Goal: Task Accomplishment & Management: Use online tool/utility

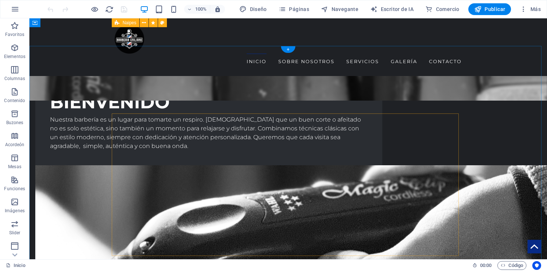
scroll to position [624, 0]
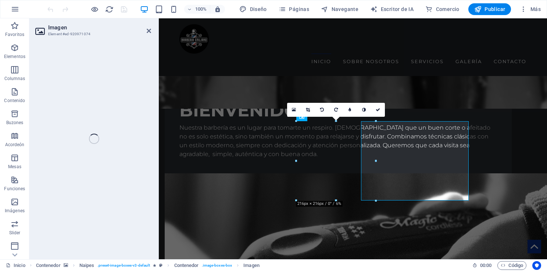
select select "px"
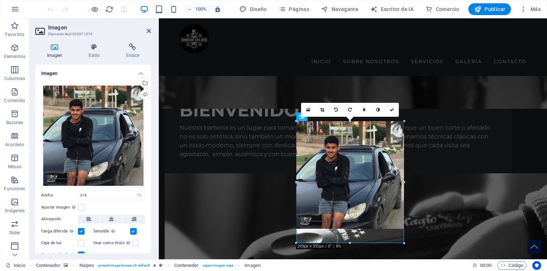
drag, startPoint x: 376, startPoint y: 161, endPoint x: 404, endPoint y: 165, distance: 28.9
type input "293"
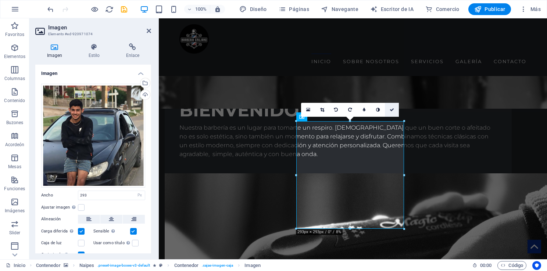
click at [394, 108] on link at bounding box center [392, 110] width 14 height 14
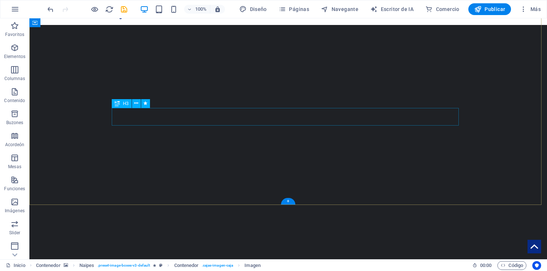
scroll to position [0, 0]
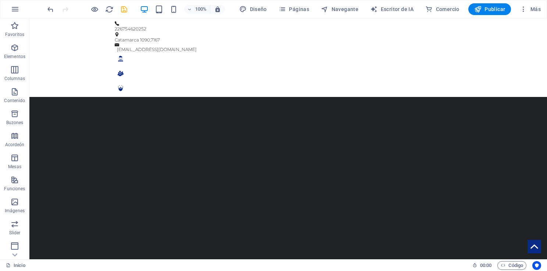
click at [125, 8] on icon "salvar" at bounding box center [124, 9] width 8 height 8
checkbox input "false"
click at [15, 11] on icon "button" at bounding box center [15, 9] width 9 height 9
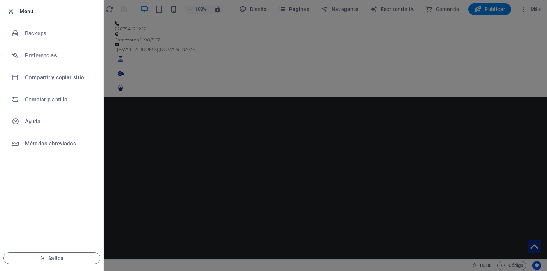
click at [12, 11] on icon "button" at bounding box center [11, 11] width 8 height 8
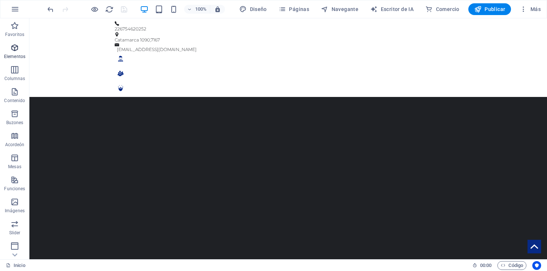
click at [15, 51] on icon "button" at bounding box center [14, 47] width 9 height 9
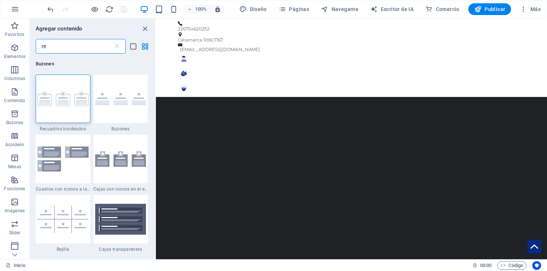
type input "r"
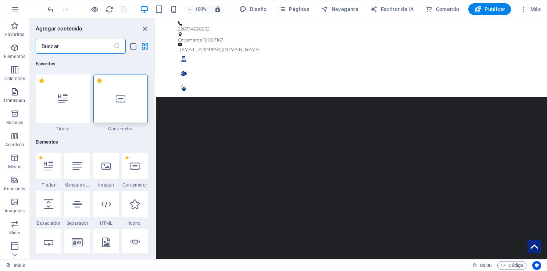
click at [16, 91] on icon "button" at bounding box center [14, 91] width 9 height 9
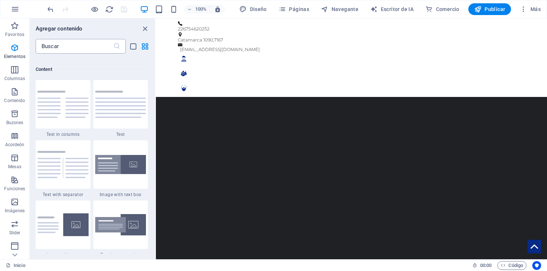
scroll to position [1286, 0]
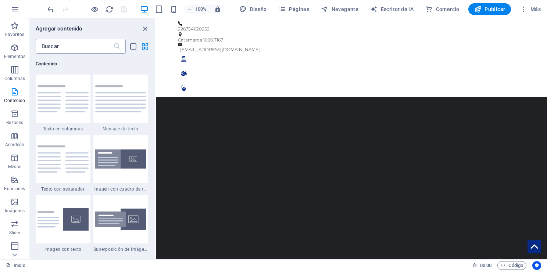
click at [82, 47] on input "text" at bounding box center [75, 46] width 78 height 15
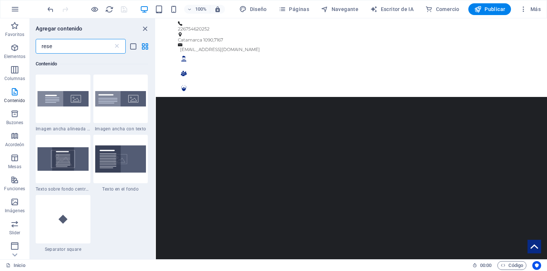
scroll to position [0, 0]
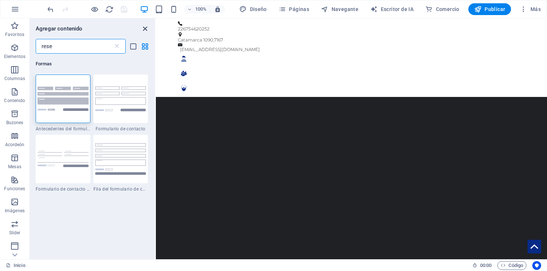
type input "rese"
click at [146, 27] on icon "grupo Cerrar" at bounding box center [145, 29] width 8 height 8
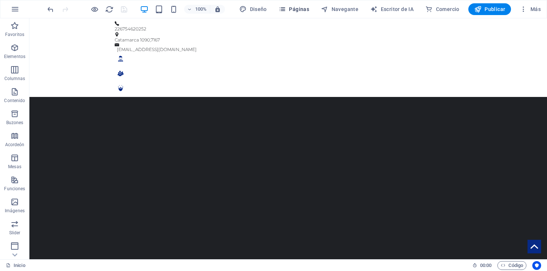
click at [299, 7] on font "Páginas" at bounding box center [299, 9] width 20 height 6
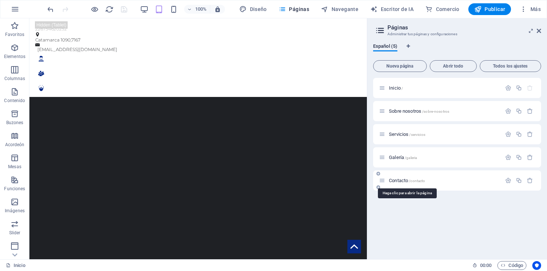
click at [400, 181] on span "Contacto /contacto" at bounding box center [407, 181] width 36 height 6
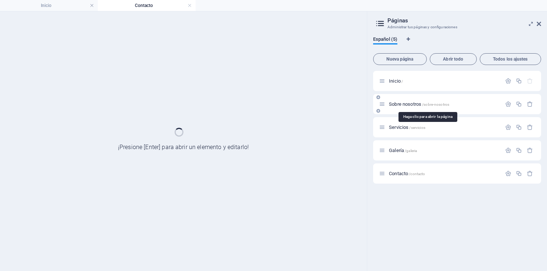
click at [407, 105] on span "Sobre nosotros /sobre-nosotros" at bounding box center [419, 104] width 60 height 6
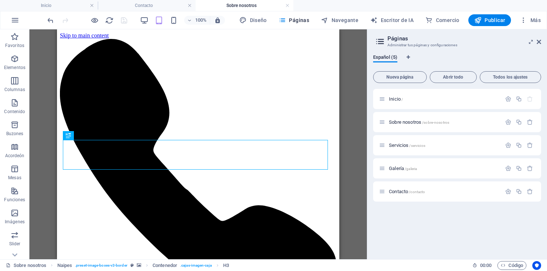
click at [354, 136] on div "Drag here to replace the existing content. Press “Ctrl” if you want to create a…" at bounding box center [197, 144] width 337 height 230
click at [348, 118] on div "Drag here to replace the existing content. Press “Ctrl” if you want to create a…" at bounding box center [197, 144] width 337 height 230
click at [538, 42] on icon at bounding box center [539, 42] width 4 height 6
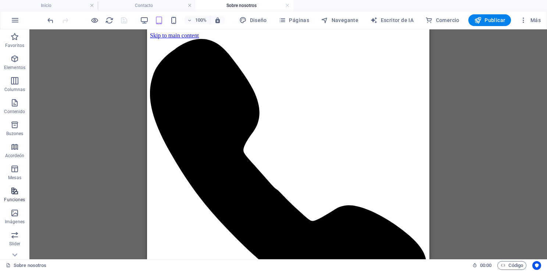
click at [18, 194] on icon "button" at bounding box center [14, 191] width 9 height 9
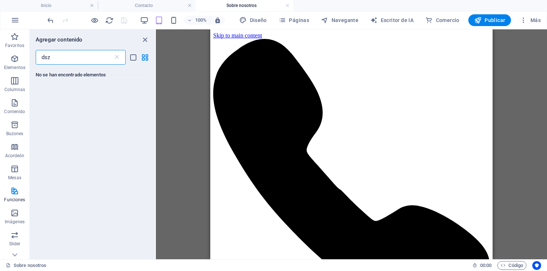
click at [70, 62] on input "dsz" at bounding box center [75, 57] width 78 height 15
type input "d"
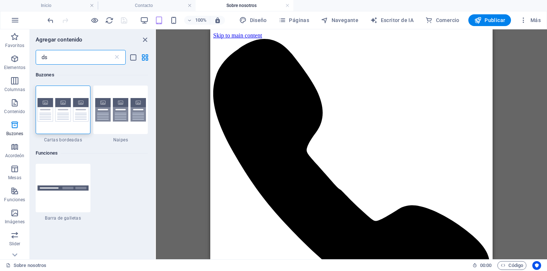
type input "d"
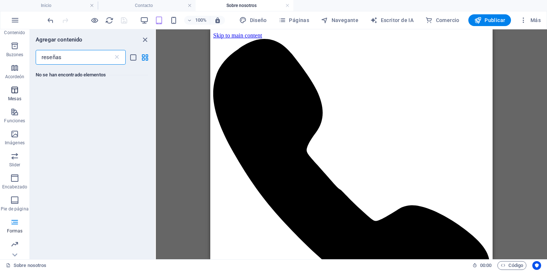
scroll to position [122, 0]
type input "reseñas"
click at [15, 203] on icon "button" at bounding box center [14, 201] width 9 height 9
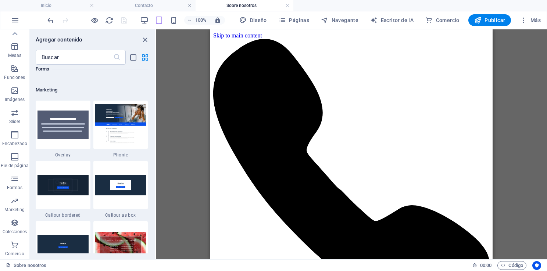
scroll to position [5988, 0]
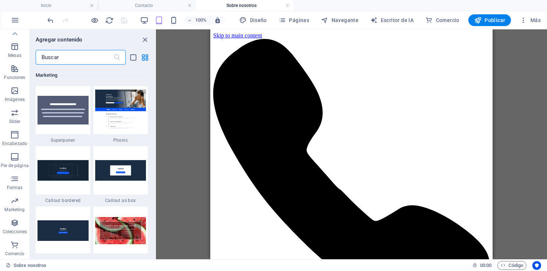
click at [92, 60] on input "text" at bounding box center [75, 57] width 78 height 15
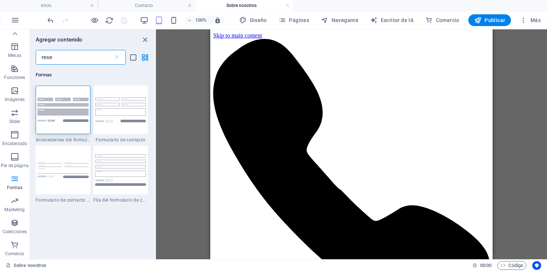
scroll to position [0, 0]
type input "rese"
click at [119, 58] on icon at bounding box center [116, 57] width 7 height 7
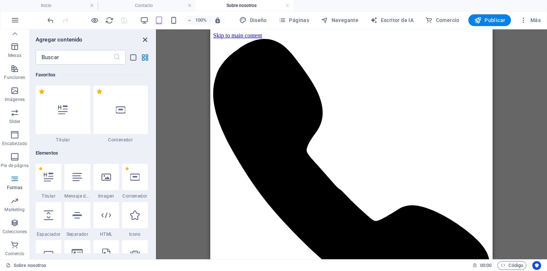
click at [144, 40] on icon "grupo Cerrar" at bounding box center [145, 40] width 8 height 8
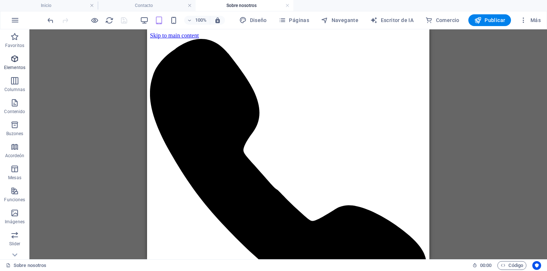
click at [18, 61] on icon "button" at bounding box center [14, 58] width 9 height 9
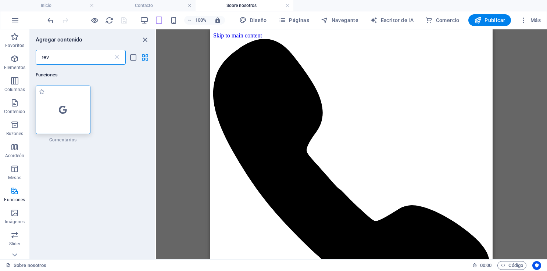
type input "rev"
click at [61, 105] on icon at bounding box center [63, 110] width 8 height 10
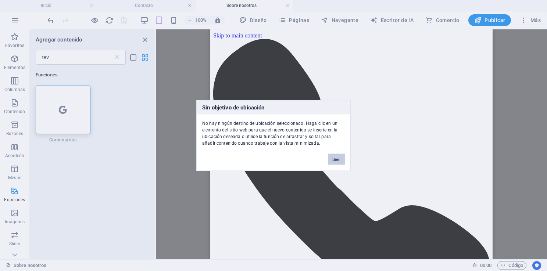
click at [335, 161] on button "Bien" at bounding box center [336, 159] width 17 height 11
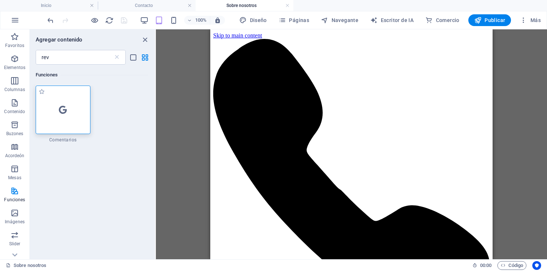
click at [74, 116] on div at bounding box center [63, 110] width 55 height 49
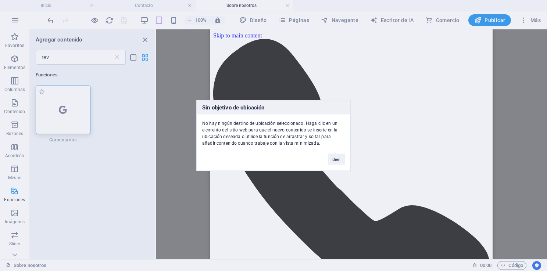
click at [74, 116] on div "Sin objetivo de ubicación No hay ningún destino de ubicación seleccionado. Haga…" at bounding box center [273, 135] width 547 height 271
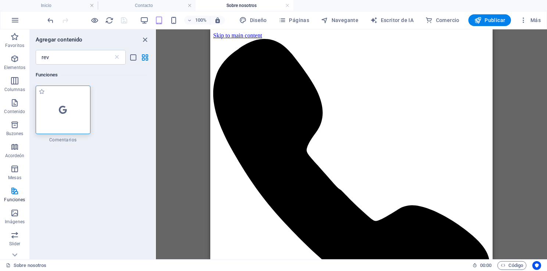
click at [74, 116] on div at bounding box center [63, 110] width 55 height 49
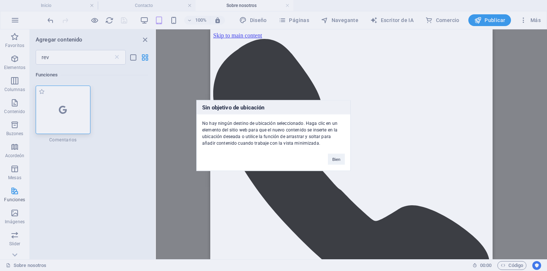
click at [74, 116] on div "Sin objetivo de ubicación No hay ningún destino de ubicación seleccionado. Haga…" at bounding box center [273, 135] width 547 height 271
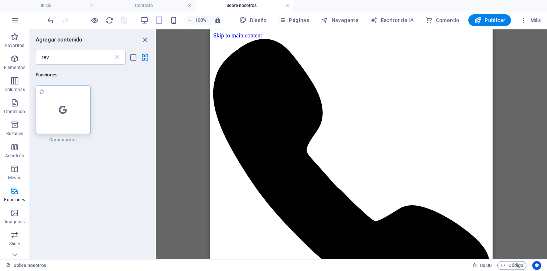
click at [74, 116] on div at bounding box center [63, 110] width 55 height 49
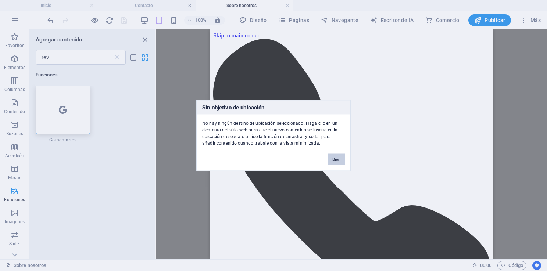
click at [336, 160] on button "Bien" at bounding box center [336, 159] width 17 height 11
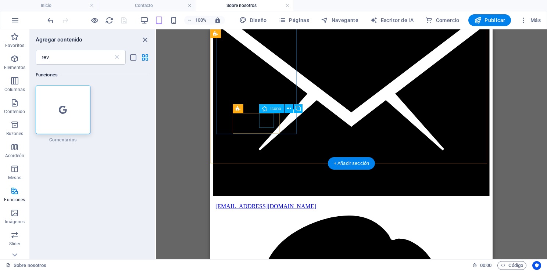
scroll to position [601, 0]
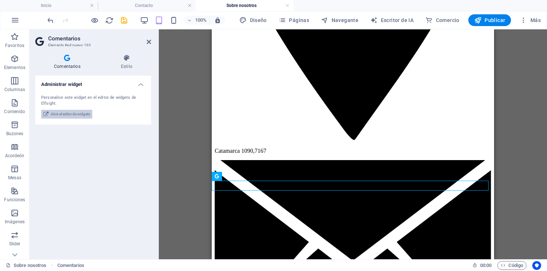
click at [76, 114] on span "Abrir el editor de widgets" at bounding box center [70, 114] width 39 height 9
click at [128, 51] on div "Comentarios Estilo Administrar widget Personalice este widget en el editor de w…" at bounding box center [93, 154] width 128 height 211
click at [127, 55] on icon at bounding box center [126, 57] width 49 height 7
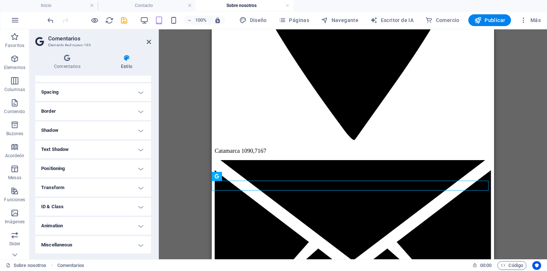
scroll to position [0, 0]
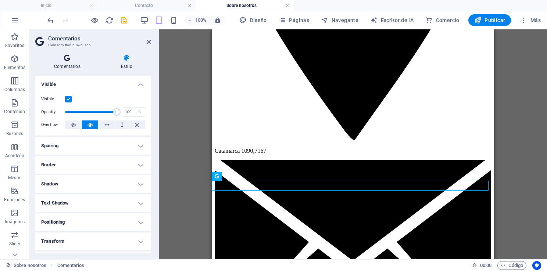
click at [68, 64] on font "Comentarios" at bounding box center [67, 66] width 26 height 5
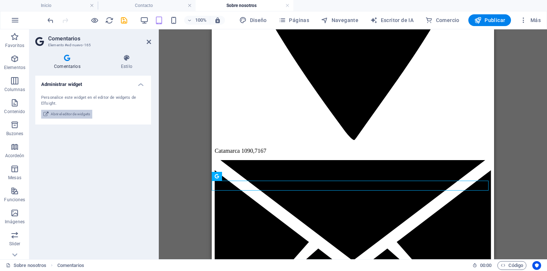
click at [73, 115] on span "Abrir el editor de widgets" at bounding box center [70, 114] width 39 height 9
click at [79, 116] on span "Abrir el editor de widgets" at bounding box center [70, 114] width 39 height 9
click at [81, 113] on span "Abrir el editor de widgets" at bounding box center [70, 114] width 39 height 9
click at [133, 199] on div "Administrar widget Personalice este widget en el editor de widgets de Elfsight.…" at bounding box center [93, 165] width 116 height 178
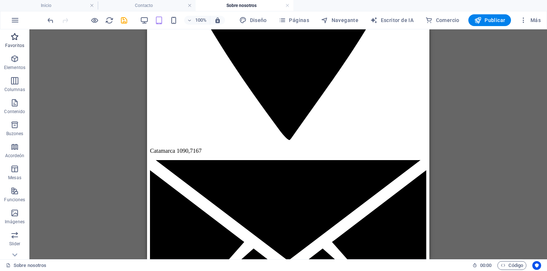
click at [19, 39] on icon "button" at bounding box center [14, 36] width 9 height 9
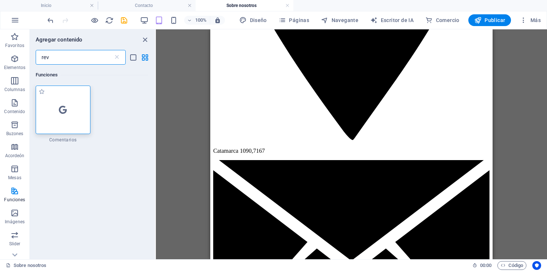
type input "rev"
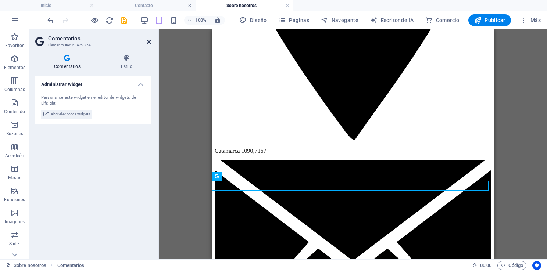
click at [148, 40] on icon at bounding box center [149, 42] width 4 height 6
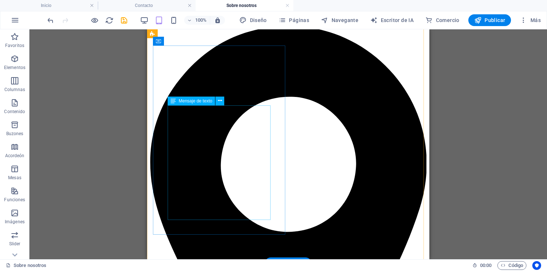
scroll to position [309, 0]
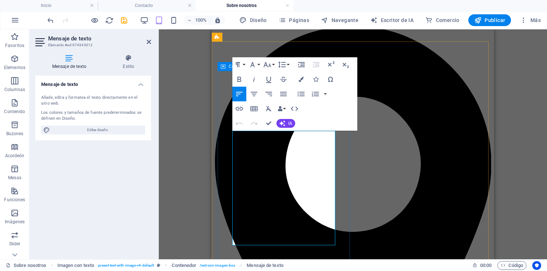
drag, startPoint x: 255, startPoint y: 232, endPoint x: 231, endPoint y: 114, distance: 120.0
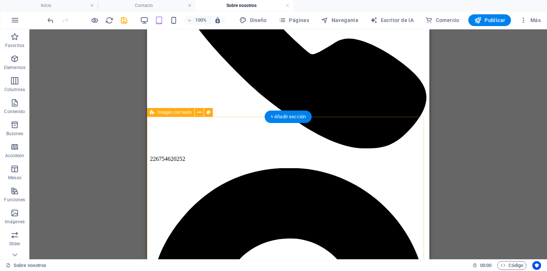
scroll to position [255, 0]
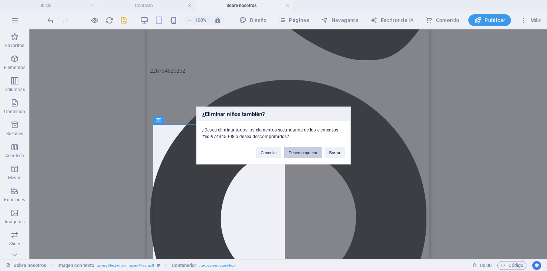
click at [311, 152] on button "Desempaquetar" at bounding box center [302, 152] width 37 height 11
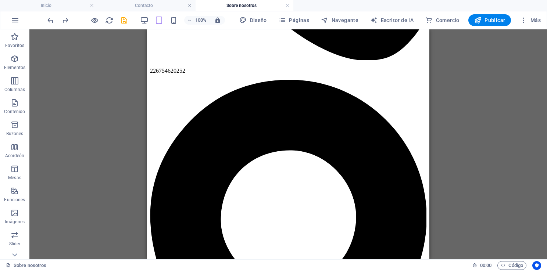
click at [453, 126] on div "H1 Estandarte Contenedor H3 H2 Slider Slider Imagen con texto Contenedor H2 Men…" at bounding box center [288, 144] width 518 height 230
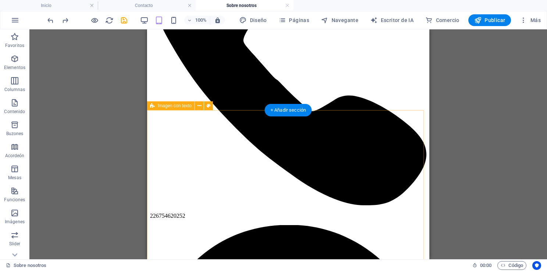
scroll to position [253, 0]
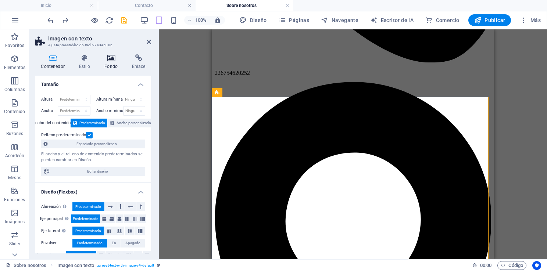
click at [116, 55] on icon at bounding box center [111, 57] width 25 height 7
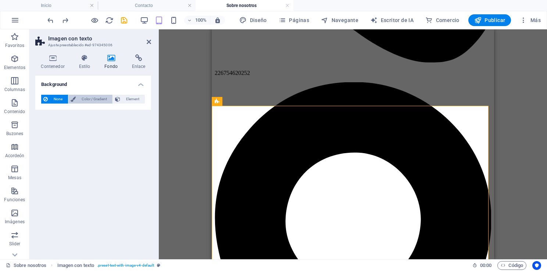
click at [97, 99] on span "Color / Gradient" at bounding box center [94, 99] width 32 height 9
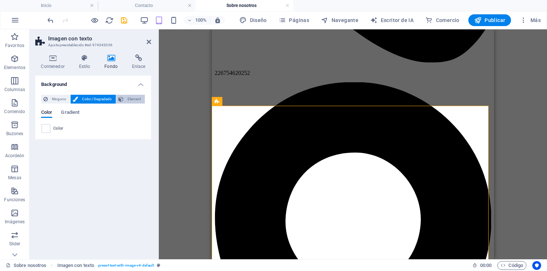
click at [126, 98] on span "Element" at bounding box center [134, 99] width 17 height 9
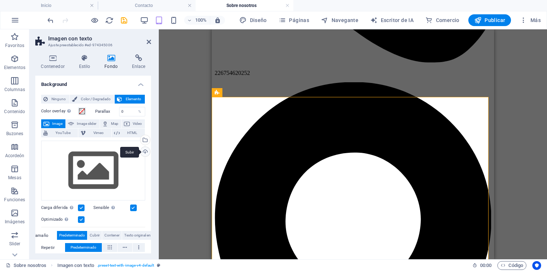
click at [145, 152] on div "Subir" at bounding box center [144, 152] width 11 height 11
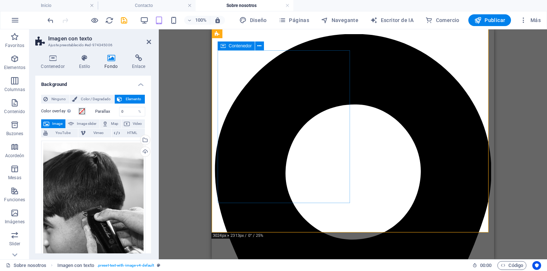
scroll to position [285, 0]
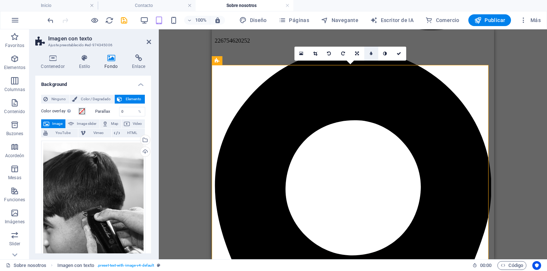
click at [372, 54] on icon at bounding box center [371, 53] width 3 height 4
type input "4"
type input "3"
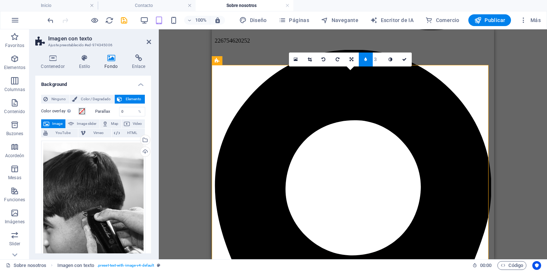
type input "4"
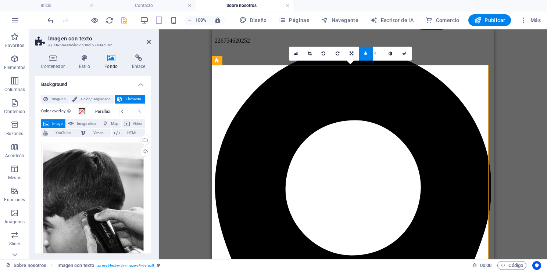
type input "3"
type input "4"
type input "3"
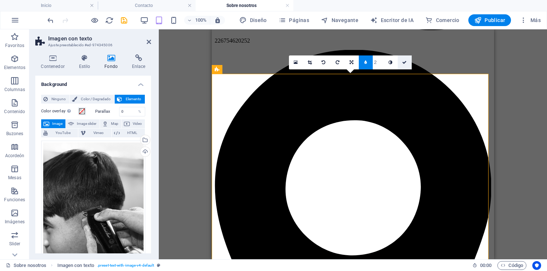
click at [403, 64] on icon at bounding box center [404, 62] width 4 height 4
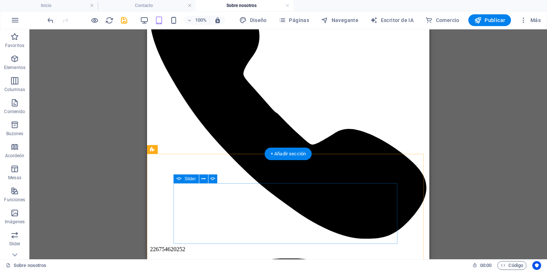
scroll to position [151, 0]
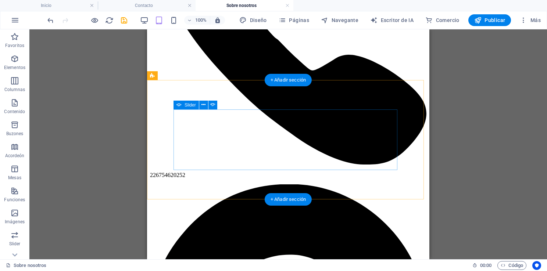
select select "fade"
select select "ms"
select select "s"
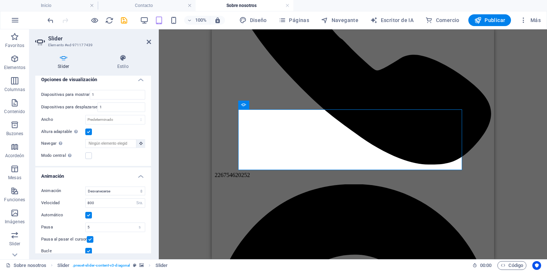
scroll to position [129, 0]
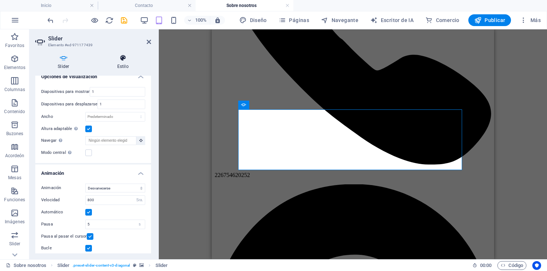
click at [126, 54] on icon at bounding box center [123, 57] width 57 height 7
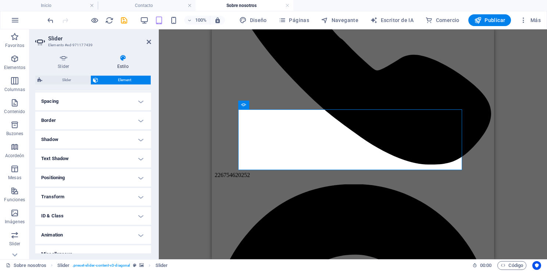
scroll to position [0, 0]
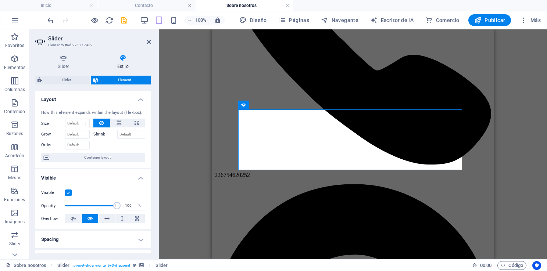
type input "81"
click at [106, 205] on span at bounding box center [91, 205] width 52 height 11
click at [147, 41] on icon at bounding box center [149, 42] width 4 height 6
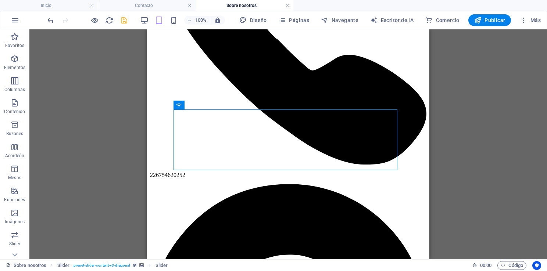
click at [128, 21] on div "100% Diseño Páginas Navegante Escritor de IA Comercio Publicar Más" at bounding box center [295, 20] width 498 height 12
click at [125, 20] on icon "salvar" at bounding box center [124, 20] width 8 height 8
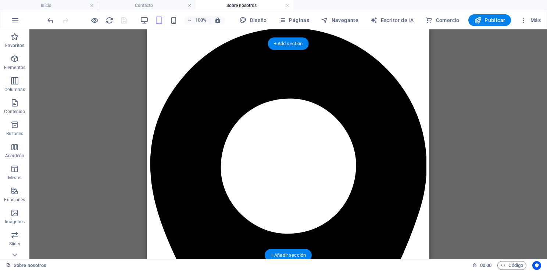
scroll to position [303, 0]
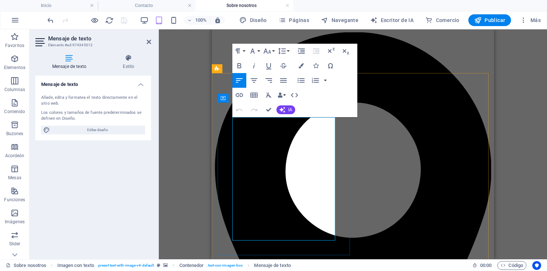
scroll to position [269, 0]
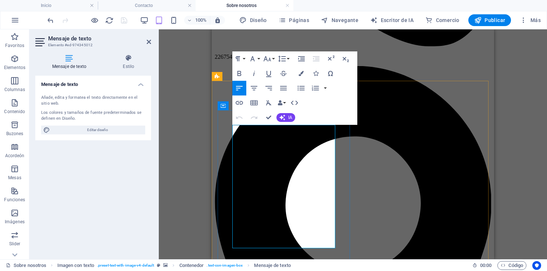
drag, startPoint x: 315, startPoint y: 137, endPoint x: 326, endPoint y: 136, distance: 11.8
click at [242, 74] on icon "button" at bounding box center [239, 73] width 9 height 9
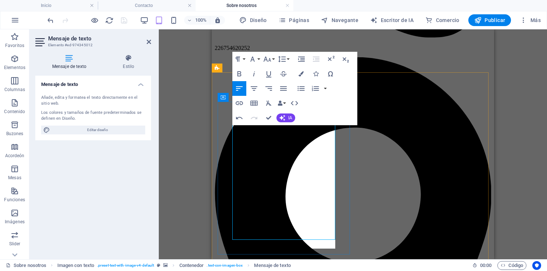
scroll to position [278, 0]
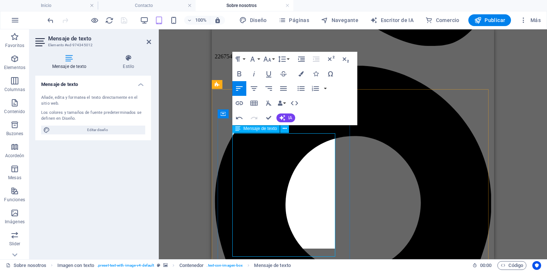
scroll to position [269, 0]
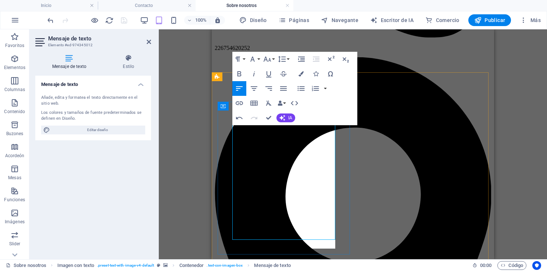
scroll to position [278, 0]
drag, startPoint x: 268, startPoint y: 117, endPoint x: 259, endPoint y: 84, distance: 34.7
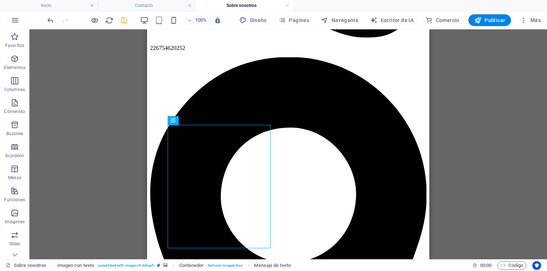
click at [480, 132] on div "H1 Estandarte Contenedor H3 H2 Slider Slider Imagen con texto Contenedor Slider…" at bounding box center [288, 144] width 518 height 230
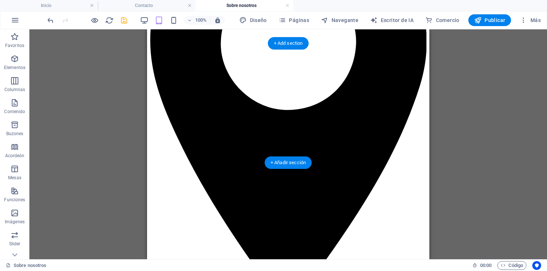
scroll to position [0, 0]
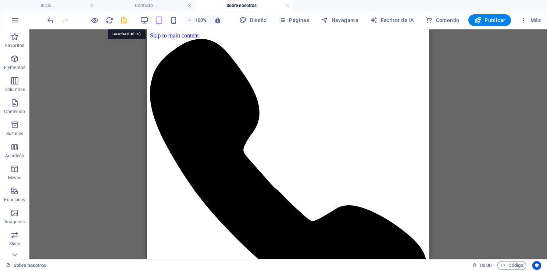
click at [125, 21] on icon "salvar" at bounding box center [124, 20] width 8 height 8
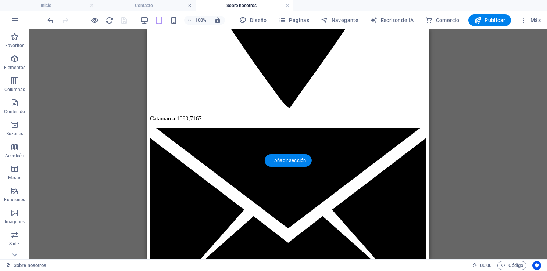
scroll to position [585, 0]
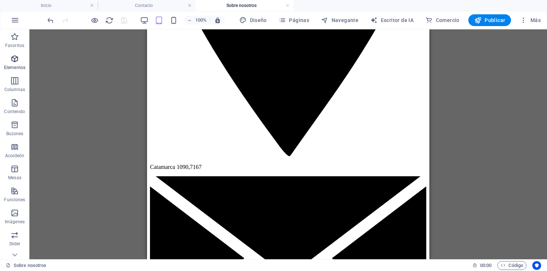
click at [15, 58] on icon "button" at bounding box center [14, 58] width 9 height 9
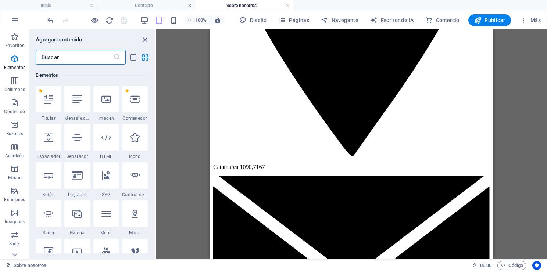
scroll to position [78, 0]
click at [144, 39] on icon "grupo Cerrar" at bounding box center [145, 40] width 8 height 8
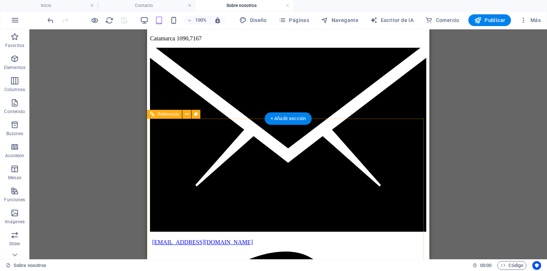
scroll to position [578, 0]
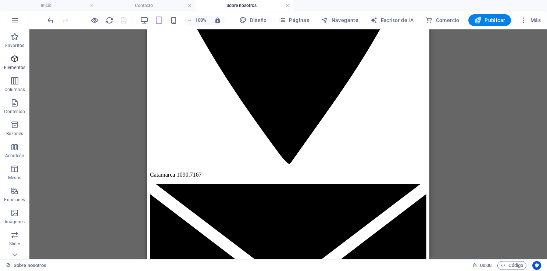
click at [13, 65] on p "Elementos" at bounding box center [14, 68] width 21 height 6
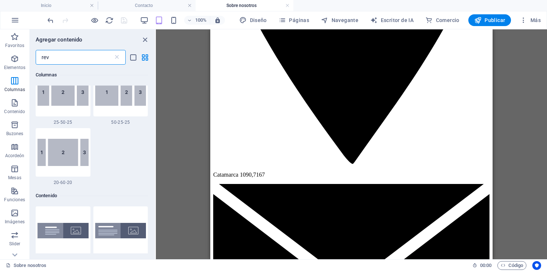
scroll to position [0, 0]
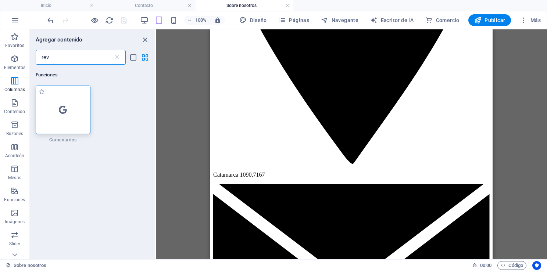
type input "rev"
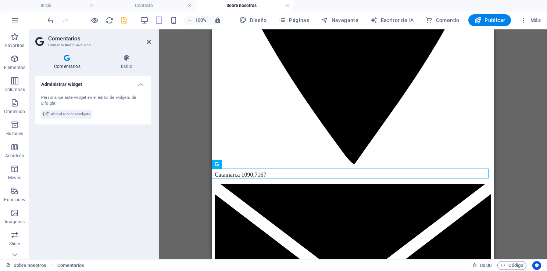
click at [517, 165] on div "H1 Estandarte Contenedor H3 H2 Slider Slider Imagen con texto Contenedor Slider…" at bounding box center [353, 144] width 388 height 230
click at [122, 20] on icon "salvar" at bounding box center [124, 20] width 8 height 8
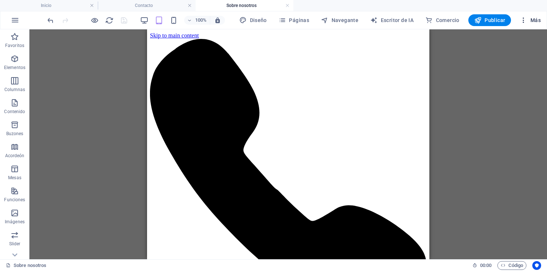
click at [529, 18] on span "Más" at bounding box center [530, 20] width 21 height 7
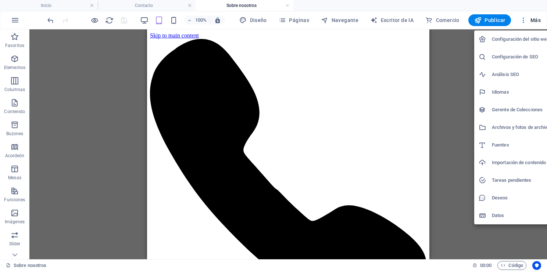
click at [447, 154] on div at bounding box center [273, 135] width 547 height 271
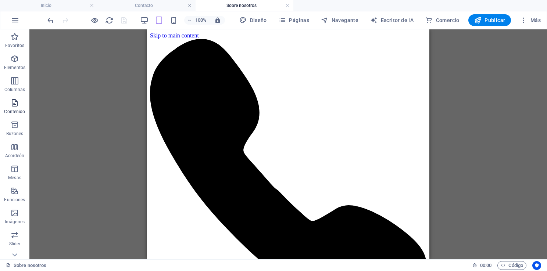
scroll to position [122, 0]
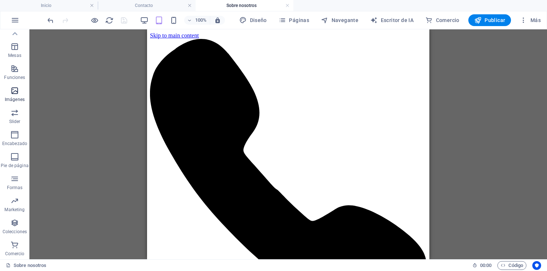
click at [15, 97] on p "Imágenes" at bounding box center [15, 100] width 20 height 6
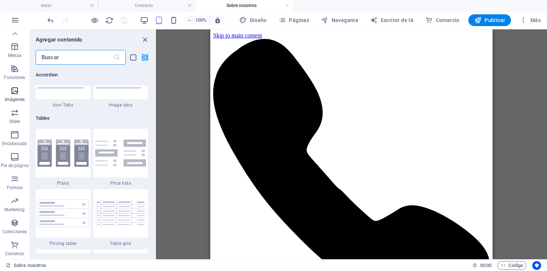
scroll to position [3728, 0]
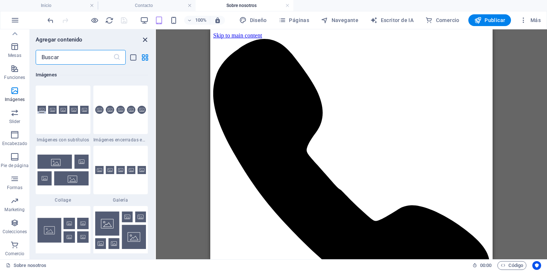
click at [144, 40] on icon "grupo Cerrar" at bounding box center [145, 40] width 8 height 8
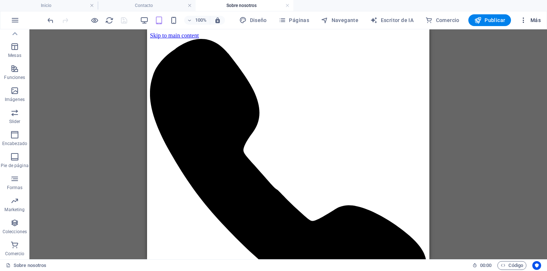
click at [529, 20] on span "Más" at bounding box center [530, 20] width 21 height 7
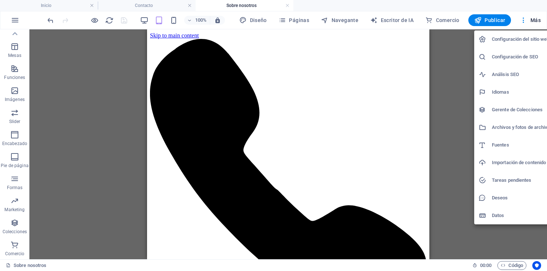
click at [519, 126] on h6 "Archivos y fotos de archivo" at bounding box center [521, 127] width 58 height 9
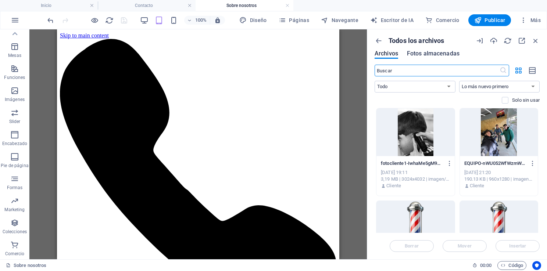
click at [440, 55] on span "Fotos almacenadas" at bounding box center [433, 53] width 53 height 9
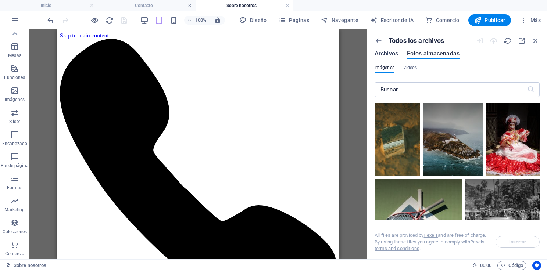
click at [395, 54] on span "Archivos" at bounding box center [387, 53] width 24 height 9
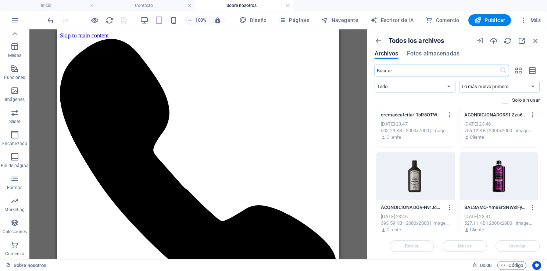
scroll to position [1133, 0]
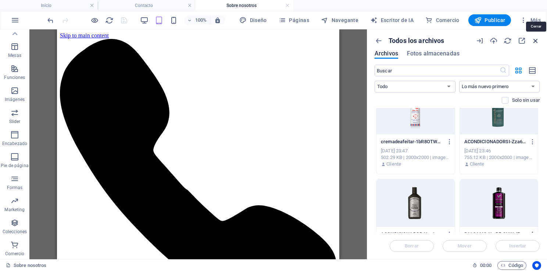
click at [536, 40] on icon "button" at bounding box center [536, 41] width 8 height 8
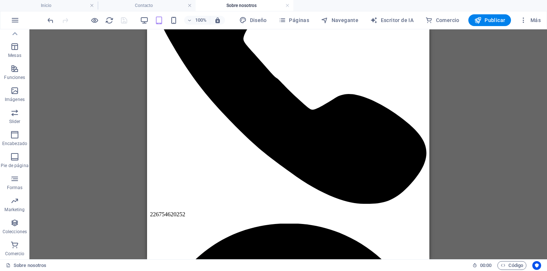
scroll to position [0, 0]
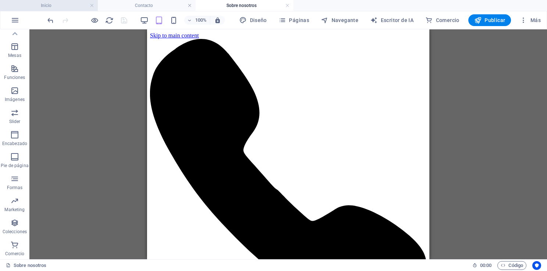
click at [56, 6] on h4 "Inicio" at bounding box center [49, 5] width 98 height 8
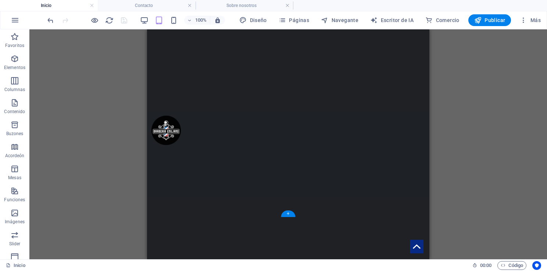
scroll to position [154, 0]
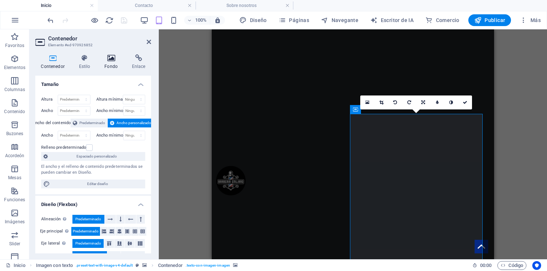
click at [116, 63] on h4 "Fondo" at bounding box center [113, 61] width 28 height 15
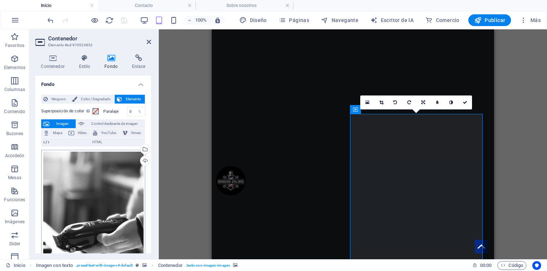
scroll to position [55, 0]
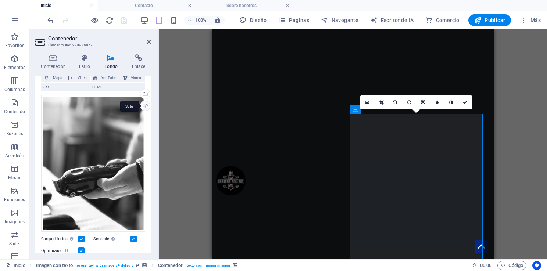
click at [141, 106] on div "Subir" at bounding box center [144, 106] width 11 height 11
click at [469, 102] on link at bounding box center [465, 103] width 14 height 14
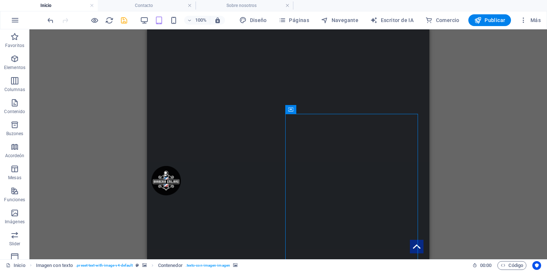
click at [451, 173] on div "Drag here to replace the existing content. Press “Ctrl” if you want to create a…" at bounding box center [288, 144] width 518 height 230
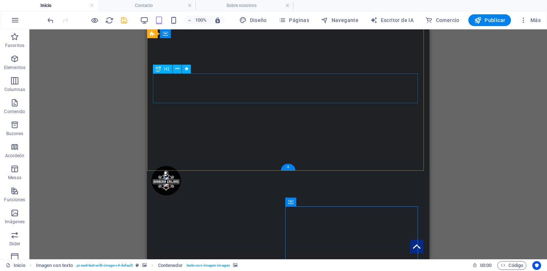
scroll to position [50, 0]
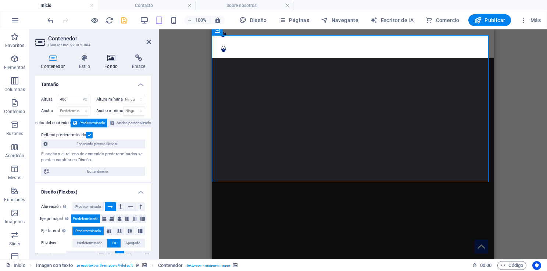
click at [107, 62] on h4 "Fondo" at bounding box center [113, 61] width 28 height 15
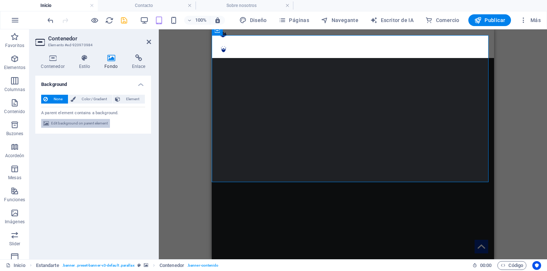
click at [94, 122] on span "Edit background on parent element" at bounding box center [79, 123] width 57 height 9
select select "fade"
select select "s"
select select "ondemand"
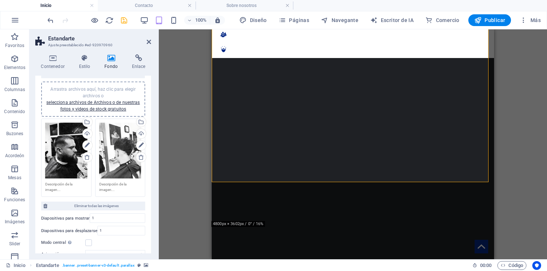
scroll to position [71, 0]
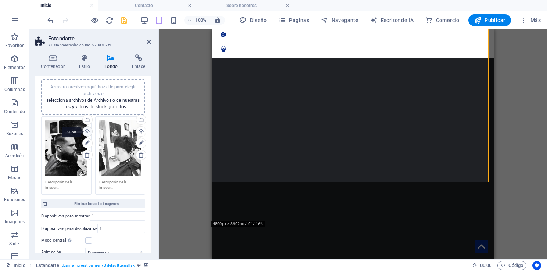
click at [86, 131] on div "Subir" at bounding box center [86, 132] width 11 height 11
click at [139, 131] on div "Subir" at bounding box center [140, 132] width 11 height 11
click at [148, 42] on icon at bounding box center [149, 42] width 4 height 6
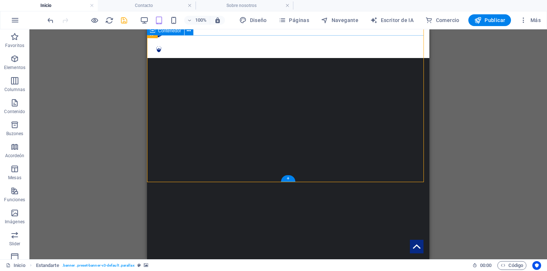
scroll to position [0, 0]
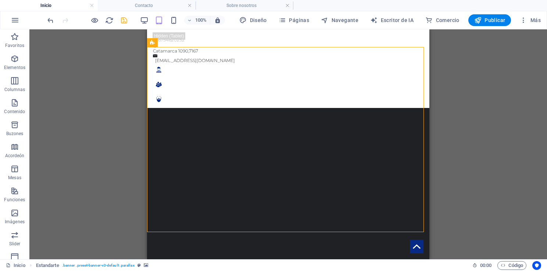
click at [125, 18] on icon "salvar" at bounding box center [124, 20] width 8 height 8
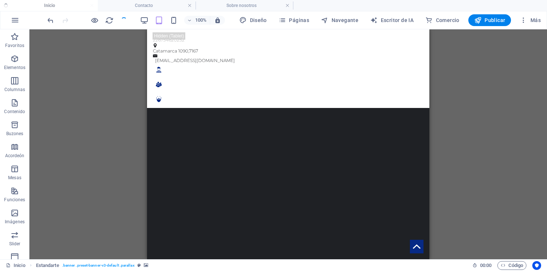
checkbox input "false"
click at [147, 15] on div "100%" at bounding box center [182, 20] width 85 height 12
click at [146, 18] on icon "button" at bounding box center [144, 20] width 8 height 8
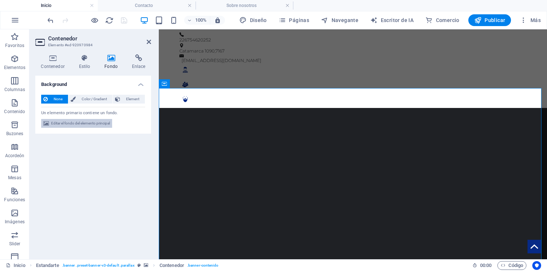
click at [97, 123] on span "Editar el fondo del elemento principal" at bounding box center [80, 123] width 59 height 9
select select "fade"
select select "s"
select select "ondemand"
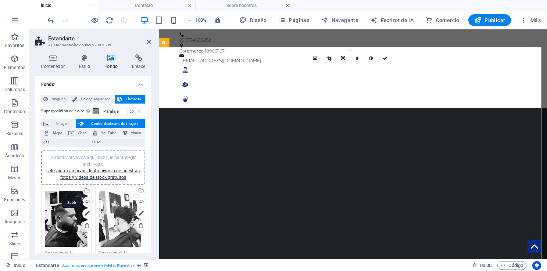
click at [85, 200] on div "Subir" at bounding box center [86, 202] width 11 height 11
click at [141, 202] on div "Subir" at bounding box center [140, 202] width 11 height 11
click at [149, 41] on icon at bounding box center [149, 42] width 4 height 6
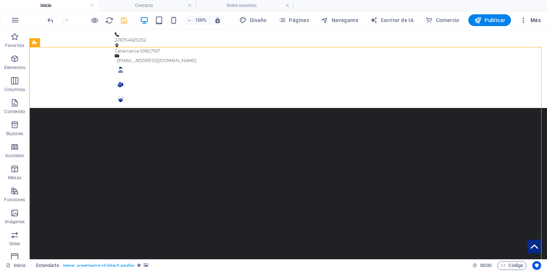
click at [526, 20] on icon "button" at bounding box center [523, 20] width 7 height 7
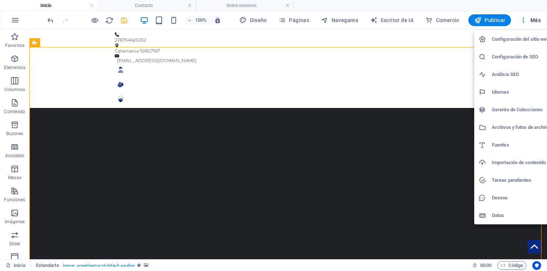
click at [523, 125] on h6 "Archivos y fotos de archivo" at bounding box center [521, 127] width 58 height 9
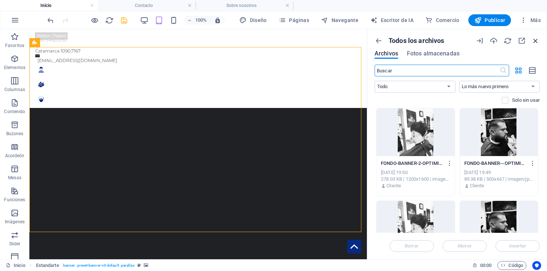
drag, startPoint x: 536, startPoint y: 37, endPoint x: 471, endPoint y: 19, distance: 67.6
click at [536, 37] on icon "button" at bounding box center [536, 41] width 8 height 8
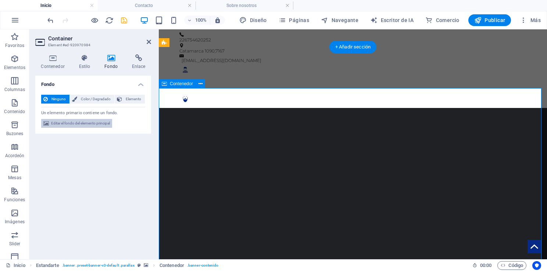
click at [103, 121] on span "Editar el fondo del elemento principal" at bounding box center [80, 123] width 59 height 9
select select "fade"
select select "s"
select select "ondemand"
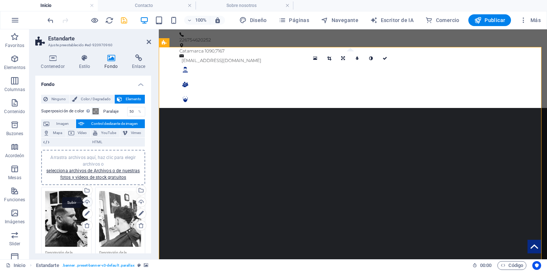
click at [86, 204] on div "Subir" at bounding box center [86, 202] width 11 height 11
click at [148, 40] on icon at bounding box center [149, 42] width 4 height 6
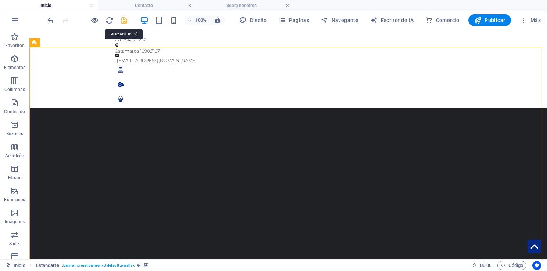
click at [124, 18] on icon "salvar" at bounding box center [124, 20] width 8 height 8
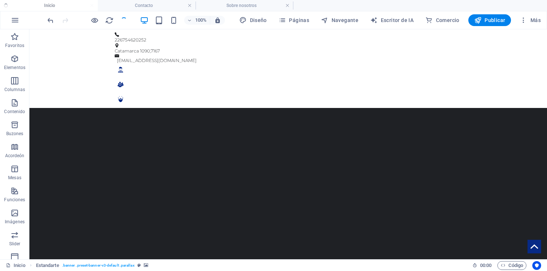
checkbox input "false"
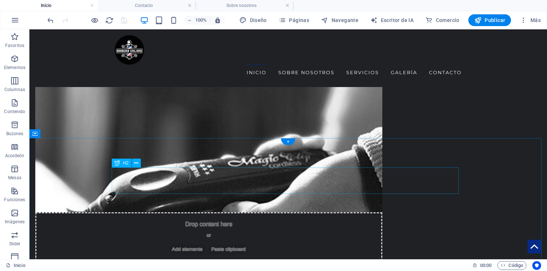
scroll to position [311, 0]
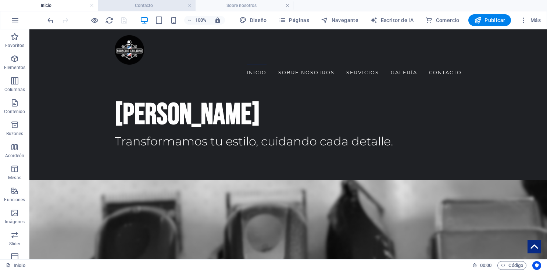
click at [150, 5] on h4 "Contacto" at bounding box center [147, 5] width 98 height 8
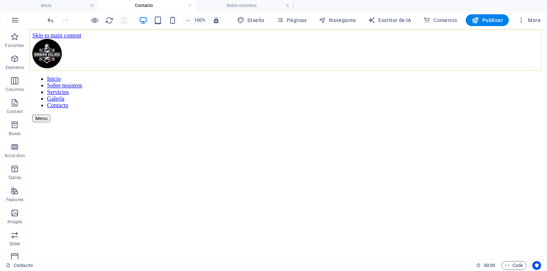
scroll to position [217, 0]
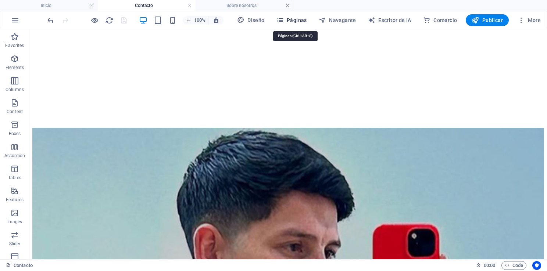
click at [297, 21] on font "Páginas" at bounding box center [297, 20] width 20 height 6
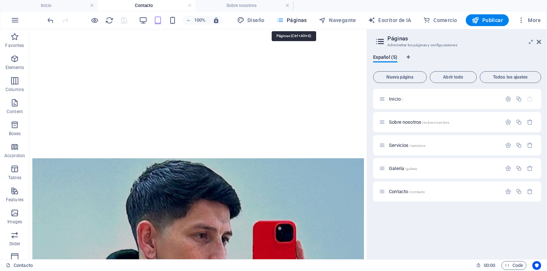
scroll to position [203, 0]
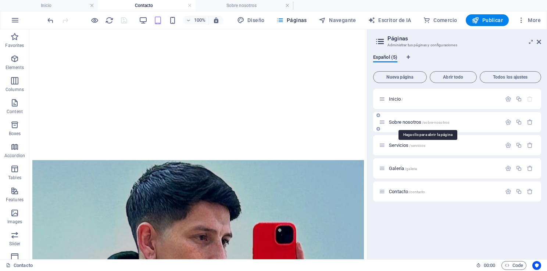
click at [404, 123] on span "Sobre nosotros /sobre-nosotros" at bounding box center [419, 122] width 60 height 6
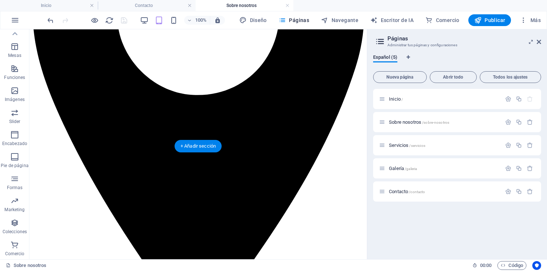
scroll to position [706, 0]
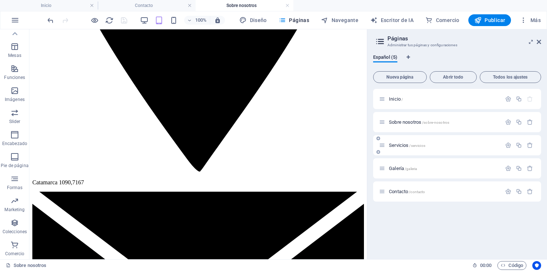
click at [403, 148] on div "Servicios /servicios" at bounding box center [440, 145] width 122 height 8
click at [401, 146] on span "Servicios /servicios" at bounding box center [407, 146] width 36 height 6
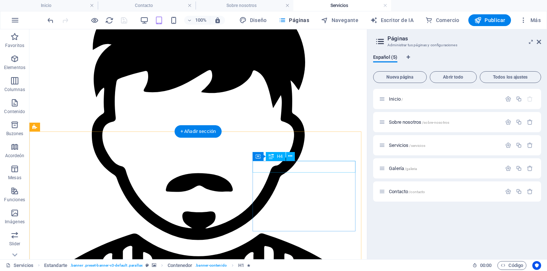
scroll to position [1257, 0]
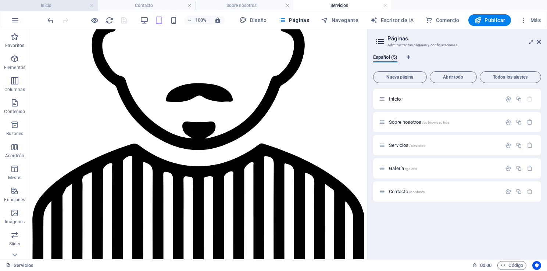
click at [46, 5] on h4 "Inicio" at bounding box center [49, 5] width 98 height 8
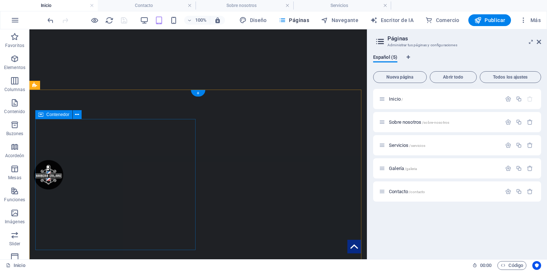
scroll to position [0, 0]
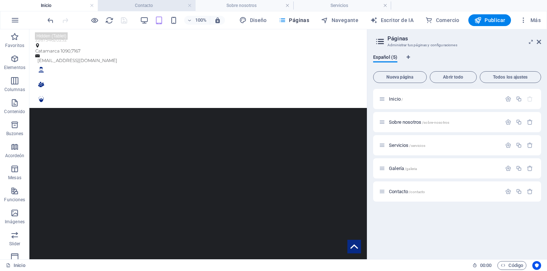
click at [146, 3] on h4 "Contacto" at bounding box center [147, 5] width 98 height 8
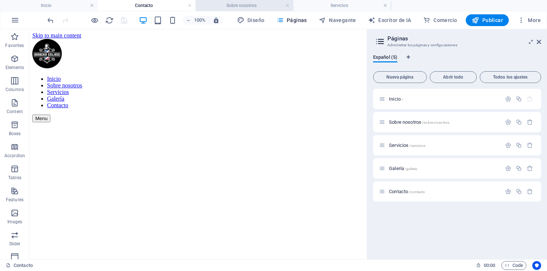
click at [232, 3] on h4 "Sobre nosotros" at bounding box center [245, 5] width 98 height 8
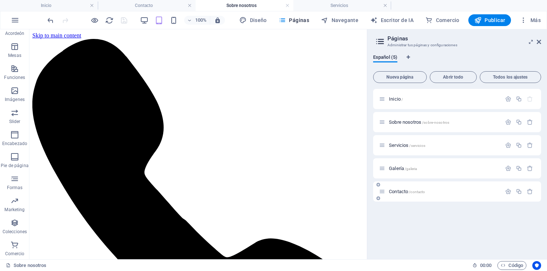
click at [407, 190] on span "Contacto /contacto" at bounding box center [407, 192] width 36 height 6
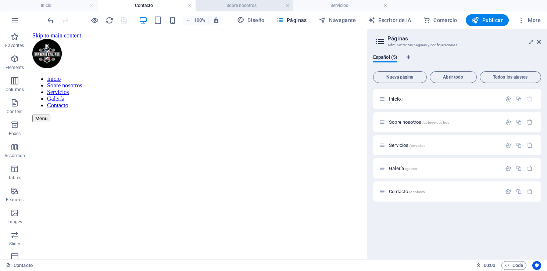
click at [241, 5] on h4 "Sobre nosotros" at bounding box center [245, 5] width 98 height 8
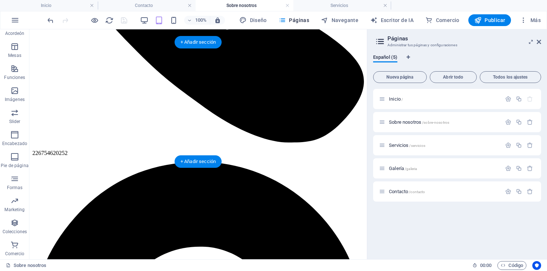
scroll to position [186, 0]
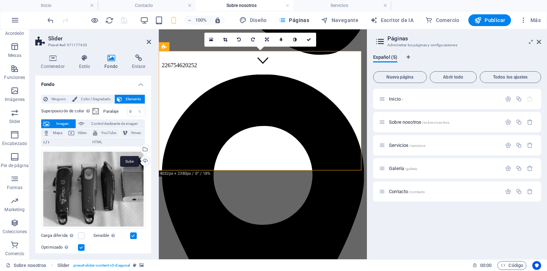
click at [144, 162] on div "Subir" at bounding box center [144, 161] width 11 height 11
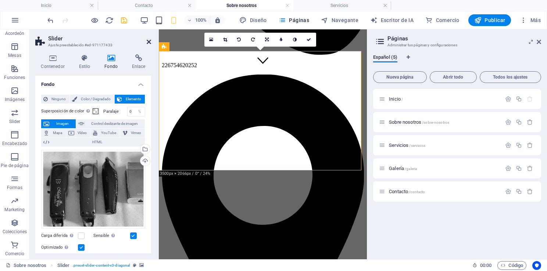
click at [148, 41] on icon at bounding box center [149, 42] width 4 height 6
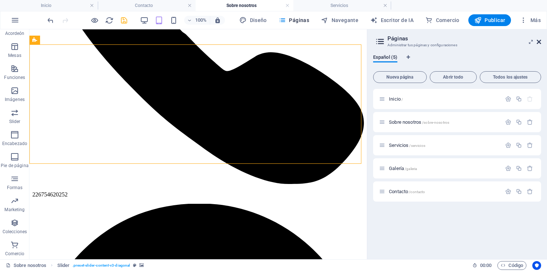
click at [539, 42] on icon at bounding box center [539, 42] width 4 height 6
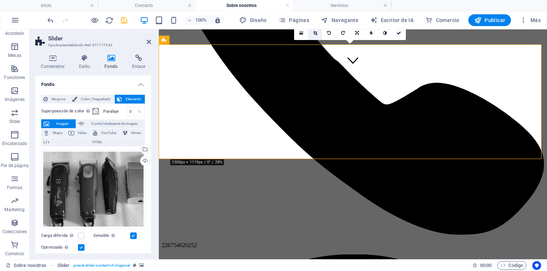
click at [317, 33] on icon at bounding box center [315, 33] width 4 height 4
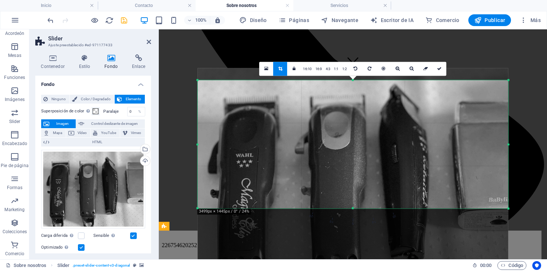
drag, startPoint x: 378, startPoint y: 119, endPoint x: 378, endPoint y: 161, distance: 41.5
click at [378, 161] on div at bounding box center [352, 184] width 311 height 233
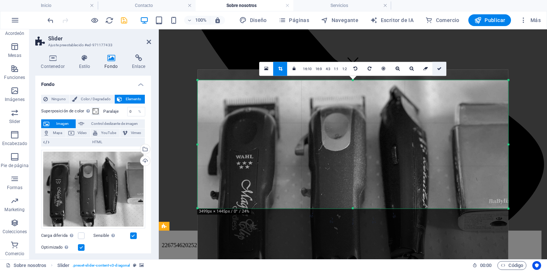
click at [437, 70] on icon at bounding box center [439, 69] width 4 height 4
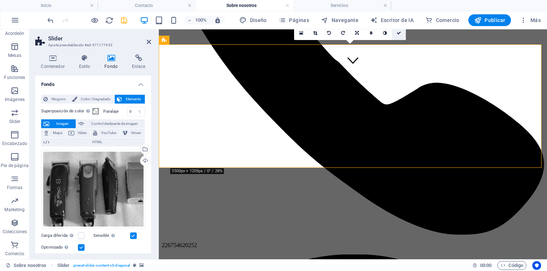
click at [399, 33] on icon at bounding box center [399, 33] width 4 height 4
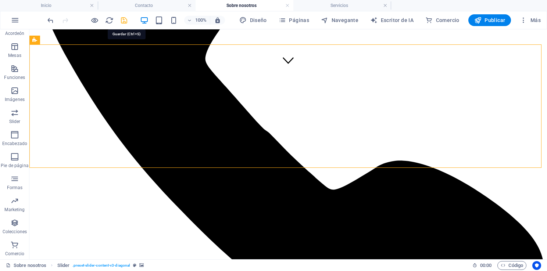
click at [121, 18] on icon "salvar" at bounding box center [124, 20] width 8 height 8
